Goal: Information Seeking & Learning: Learn about a topic

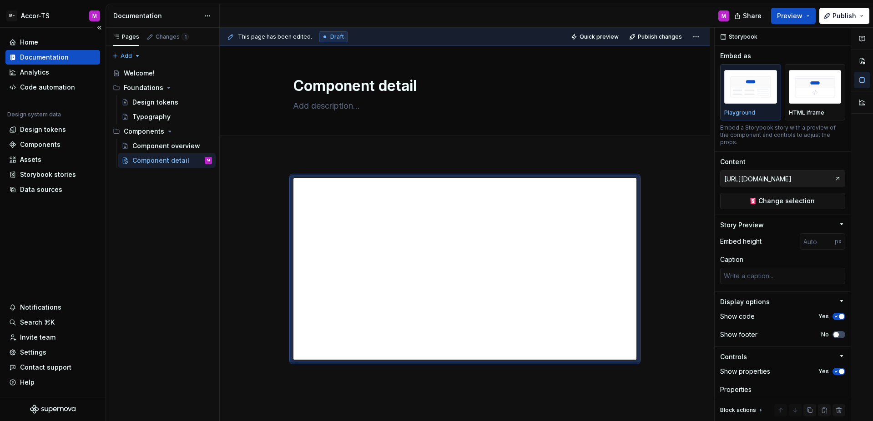
scroll to position [11, 0]
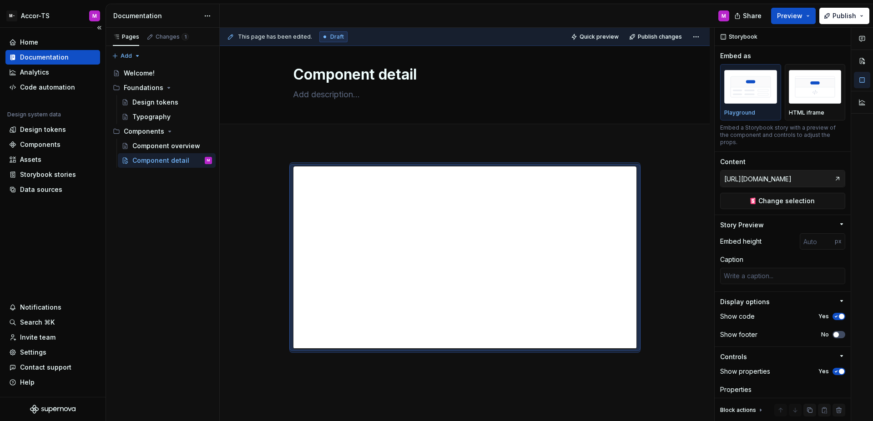
click at [71, 221] on div "Home Documentation Analytics Code automation Design system data Design tokens C…" at bounding box center [53, 213] width 106 height 370
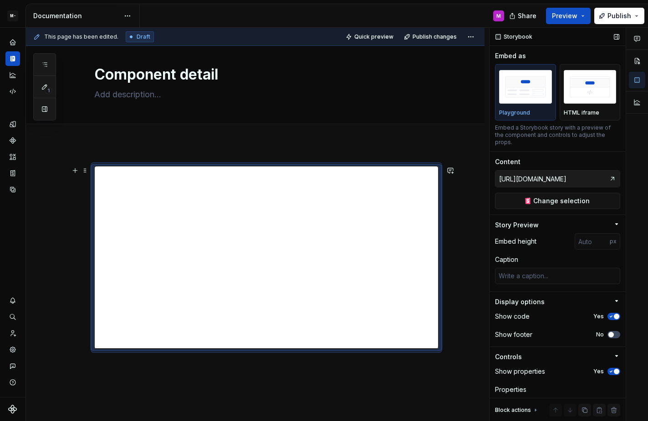
type textarea "*"
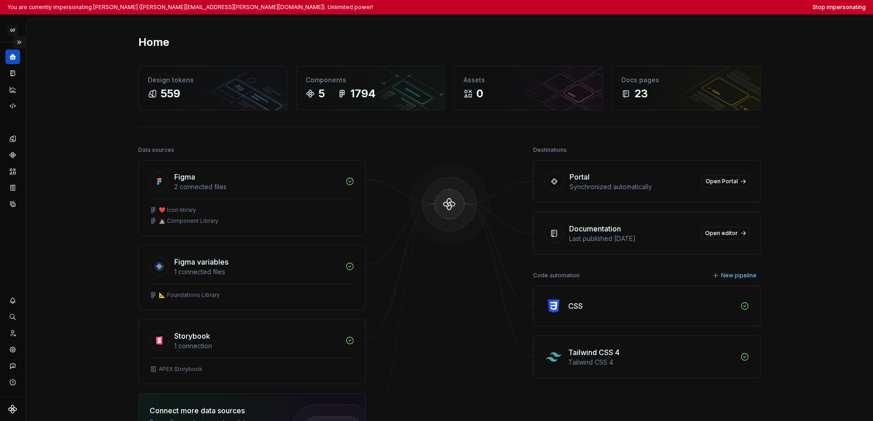
click at [19, 40] on button "Expand sidebar" at bounding box center [19, 42] width 13 height 13
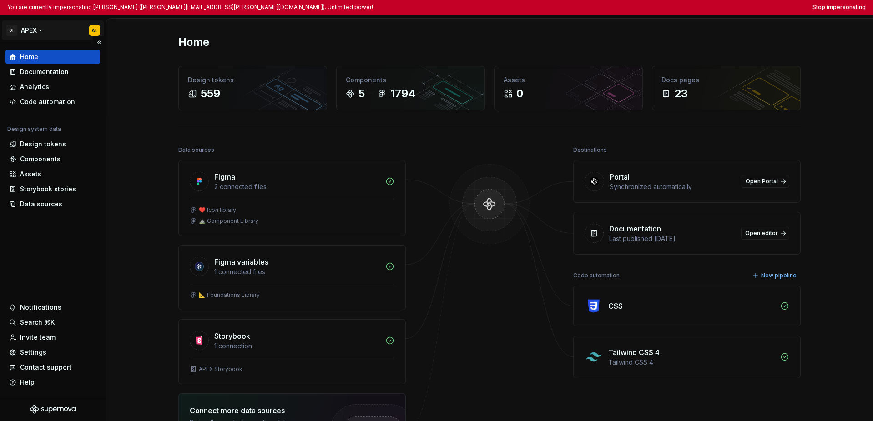
click at [31, 32] on html "You are currently impersonating Adam Lacey (adam.lacey@onceforall.com). Unlimit…" at bounding box center [436, 210] width 873 height 421
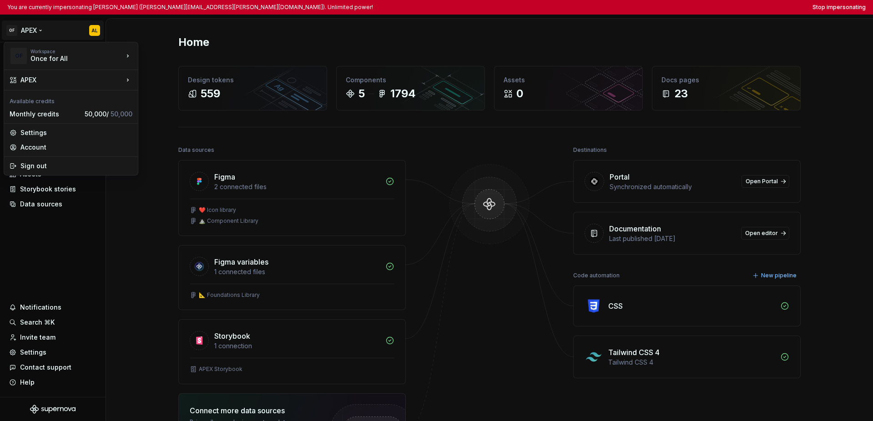
click at [30, 236] on html "You are currently impersonating Adam Lacey (adam.lacey@onceforall.com). Unlimit…" at bounding box center [436, 210] width 873 height 421
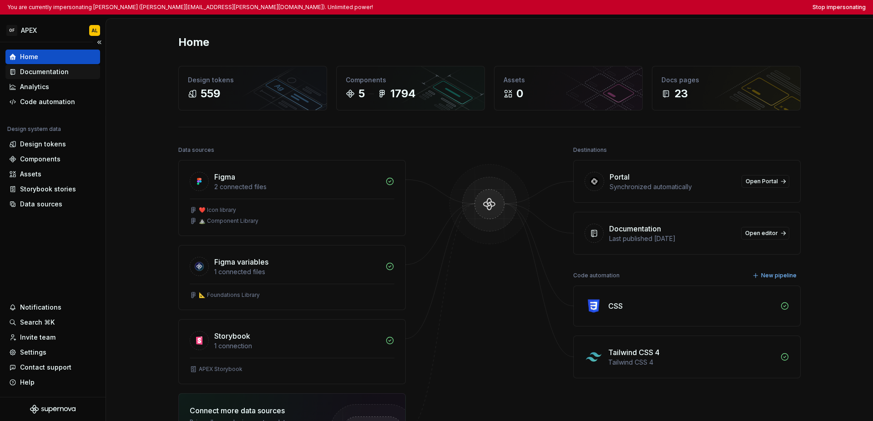
click at [51, 71] on div "Documentation" at bounding box center [44, 71] width 49 height 9
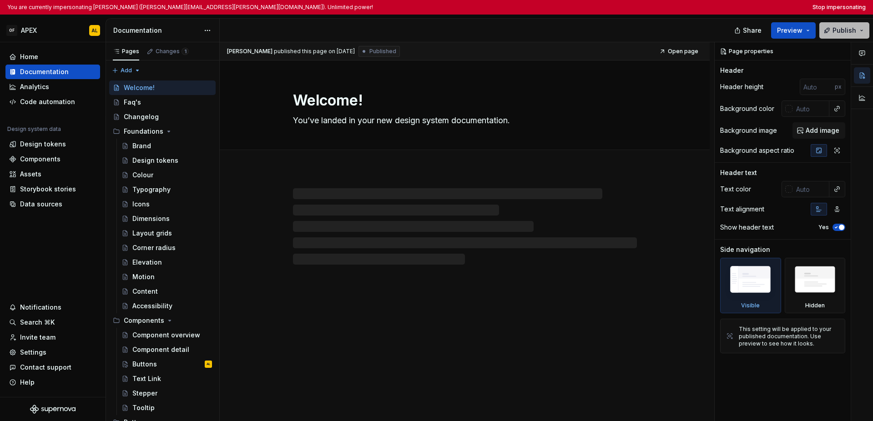
click at [647, 32] on button "Publish" at bounding box center [845, 30] width 50 height 16
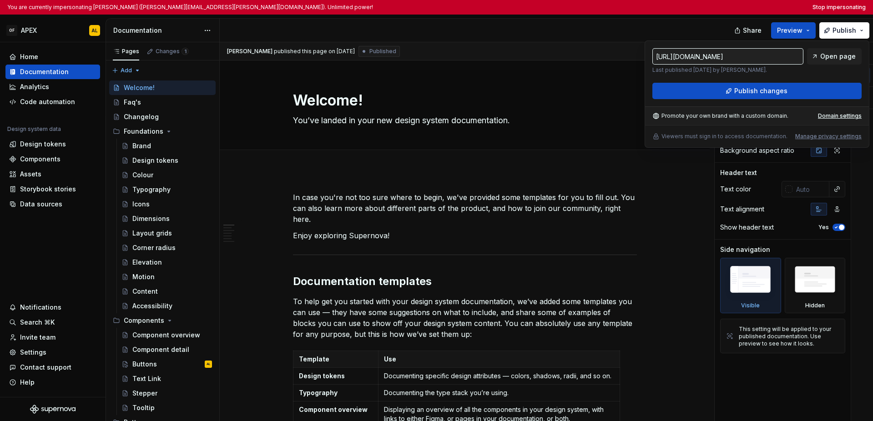
click at [647, 57] on input "https://onceforall.preview.supernova-docs.io/latest/welcome-cLd9x4sR" at bounding box center [728, 56] width 151 height 16
drag, startPoint x: 718, startPoint y: 56, endPoint x: 771, endPoint y: 56, distance: 53.2
click at [647, 56] on input "https://onceforall.preview.supernova-docs.io/latest/welcome-cLd9x4sR" at bounding box center [728, 56] width 151 height 16
click at [647, 58] on input "https://onceforall.preview.supernova-docs.io/latest/welcome-cLd9x4sR" at bounding box center [728, 56] width 151 height 16
click at [647, 30] on div at bounding box center [478, 31] width 517 height 24
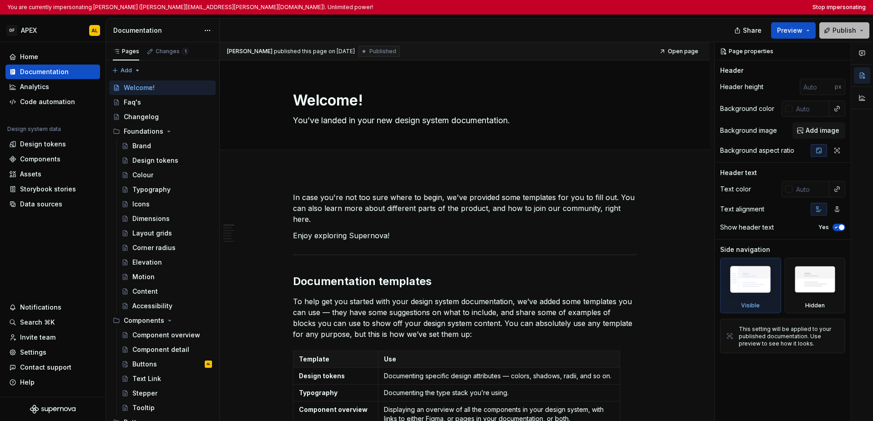
click at [647, 28] on span "Publish" at bounding box center [845, 30] width 24 height 9
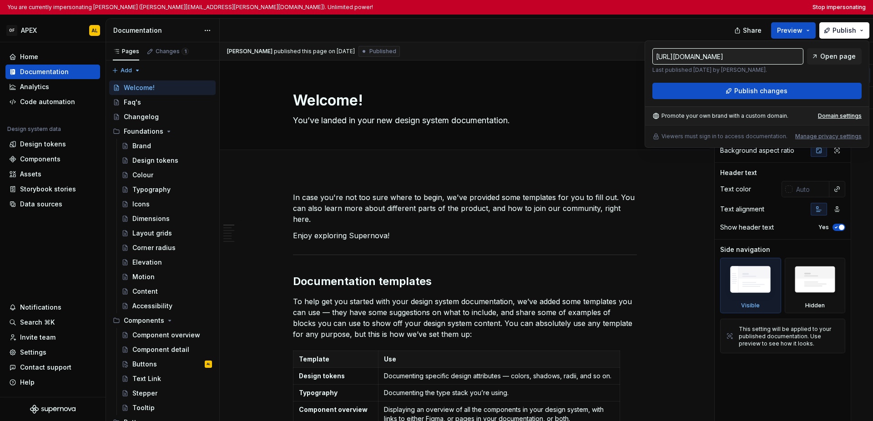
click at [647, 34] on div at bounding box center [478, 31] width 517 height 24
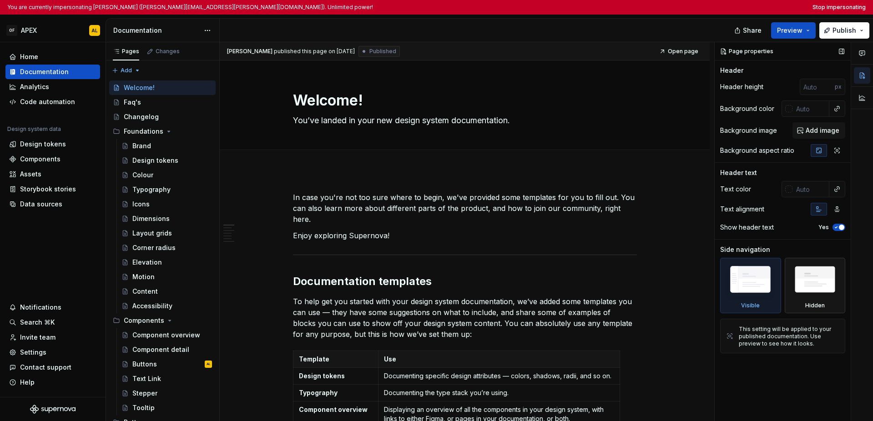
type textarea "*"
click at [647, 4] on button "Stop impersonating" at bounding box center [839, 7] width 53 height 7
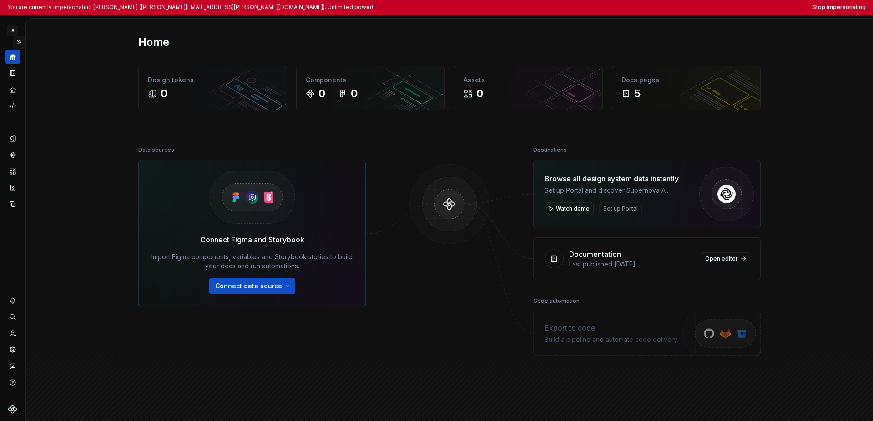
click at [20, 42] on button "Expand sidebar" at bounding box center [19, 42] width 13 height 13
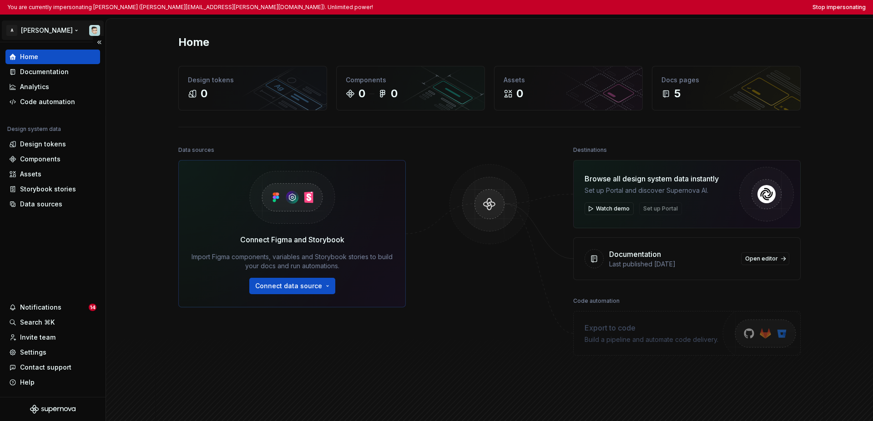
click at [30, 32] on html "You are currently impersonating Ian Murchison (ian.murchison@autodesk.com). Unl…" at bounding box center [436, 210] width 873 height 421
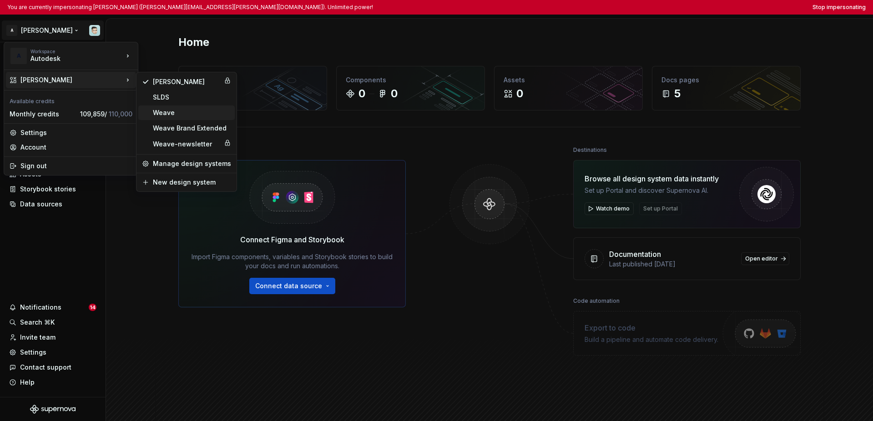
click at [169, 115] on div "Weave" at bounding box center [192, 112] width 78 height 9
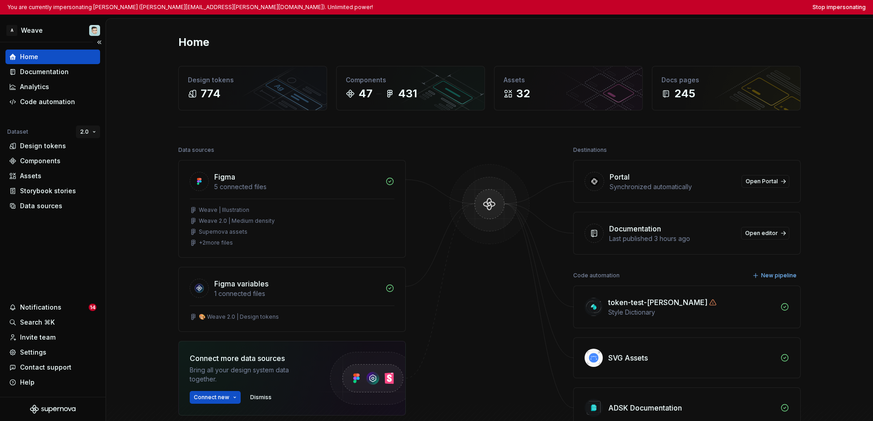
click at [90, 131] on html "You are currently impersonating Ian Murchison (ian.murchison@autodesk.com). Unl…" at bounding box center [436, 210] width 873 height 421
click at [93, 162] on div "3.0" at bounding box center [122, 164] width 59 height 9
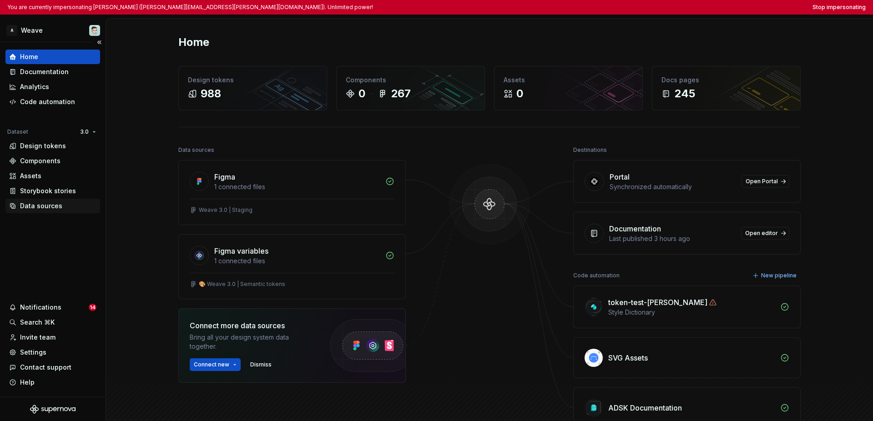
click at [43, 207] on div "Data sources" at bounding box center [41, 206] width 42 height 9
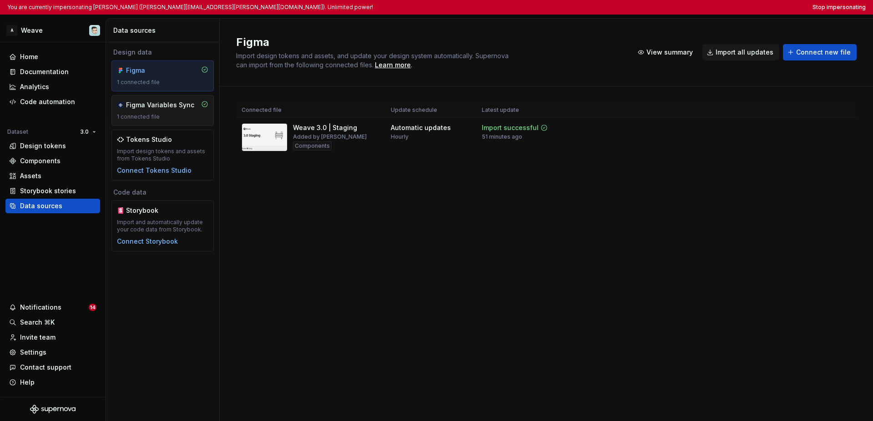
click at [146, 118] on div "1 connected file" at bounding box center [162, 116] width 91 height 7
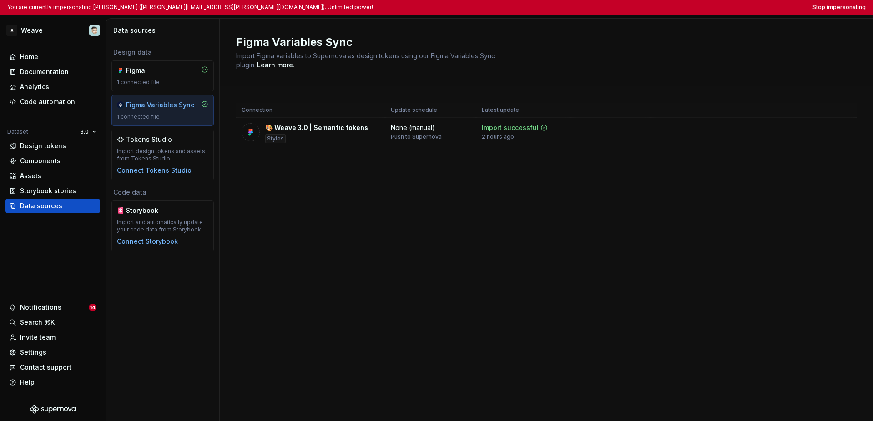
click at [351, 204] on div "Figma Variables Sync Import Figma variables to Supernova as design tokens using…" at bounding box center [547, 220] width 654 height 403
click at [168, 86] on div "1 connected file" at bounding box center [162, 82] width 91 height 7
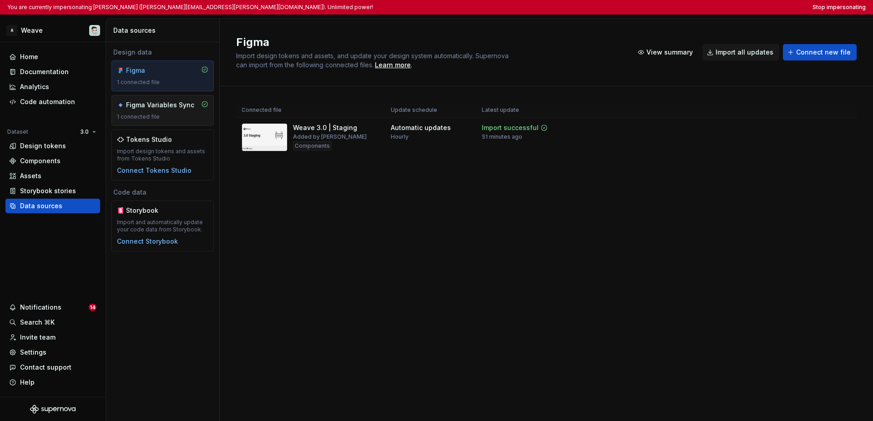
click at [162, 117] on div "1 connected file" at bounding box center [162, 116] width 91 height 7
